Goal: Task Accomplishment & Management: Complete application form

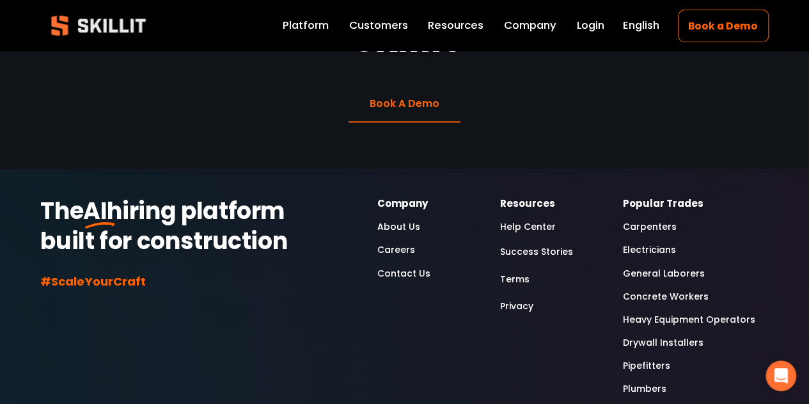
scroll to position [3390, 0]
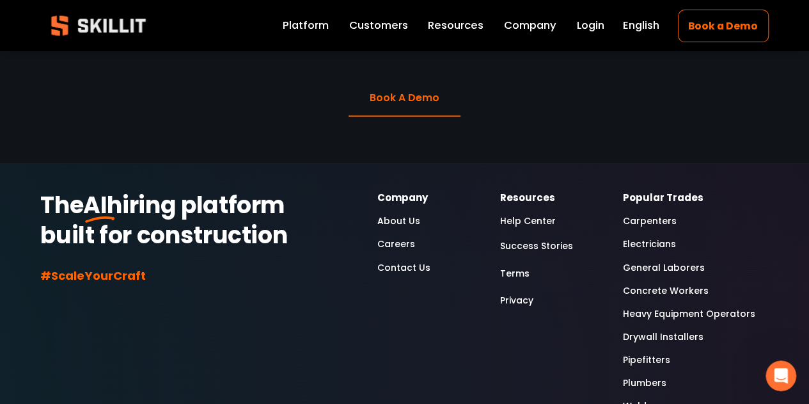
click at [402, 236] on link "Careers" at bounding box center [396, 243] width 38 height 15
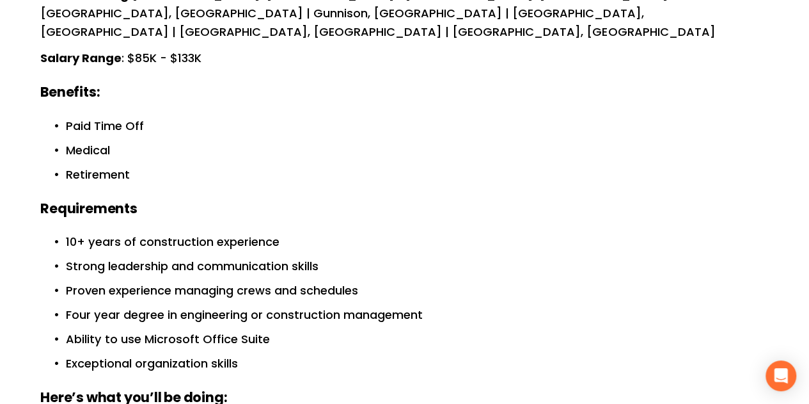
scroll to position [320, 0]
